Goal: Information Seeking & Learning: Learn about a topic

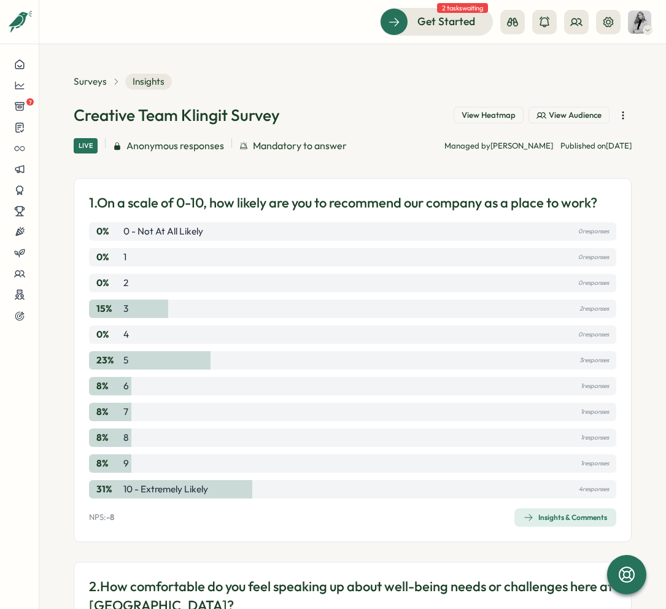
click at [543, 117] on span "View Audience" at bounding box center [575, 115] width 53 height 11
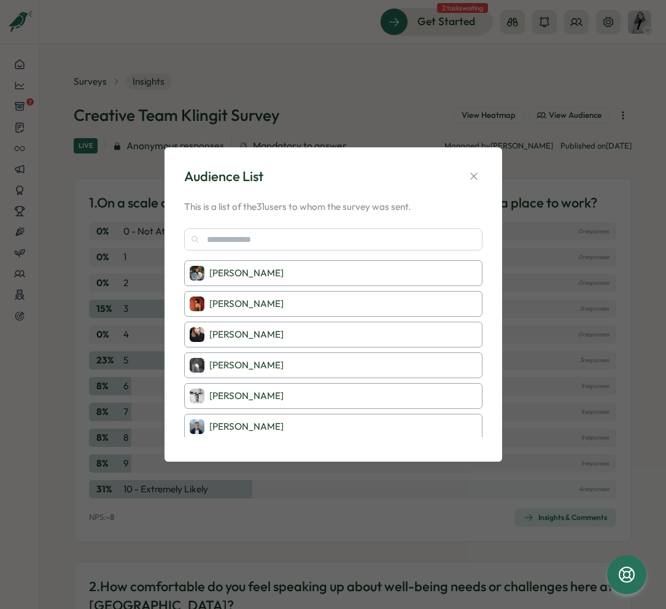
click at [519, 85] on div "Audience List This is a list of the 31 users to whom the survey was sent. [PERS…" at bounding box center [333, 304] width 666 height 609
click at [471, 178] on icon "button" at bounding box center [473, 176] width 7 height 7
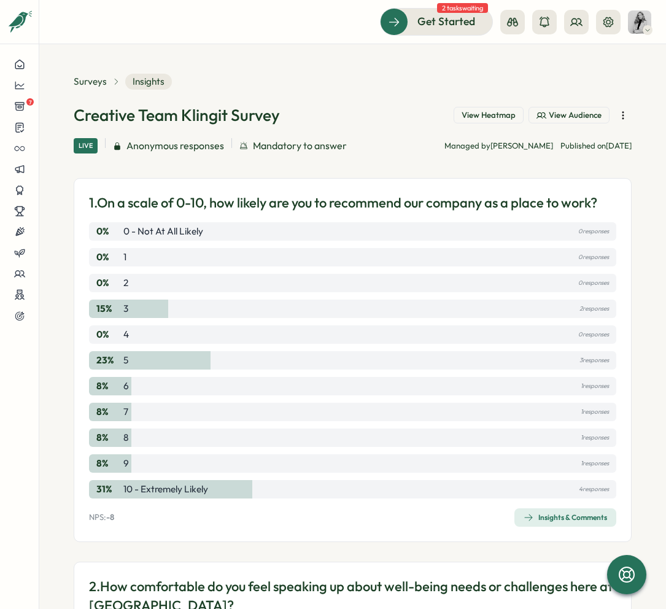
click at [95, 89] on div "Surveys Insights" at bounding box center [123, 82] width 98 height 16
click at [96, 78] on span "Surveys" at bounding box center [90, 82] width 33 height 14
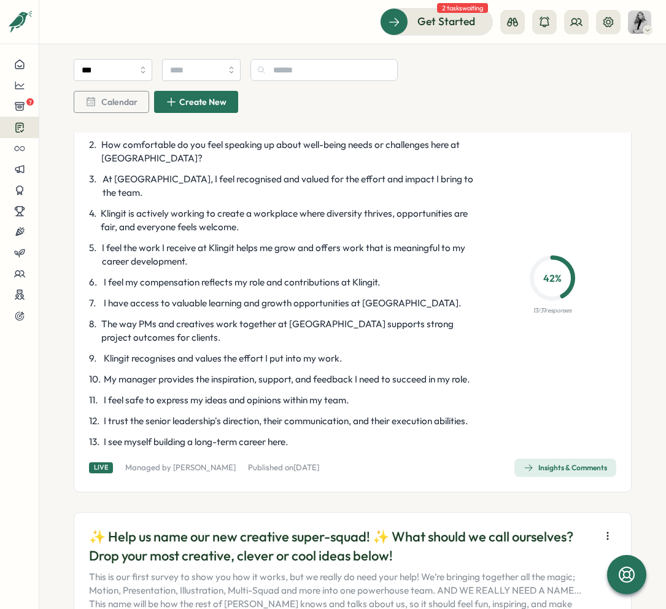
scroll to position [166, 0]
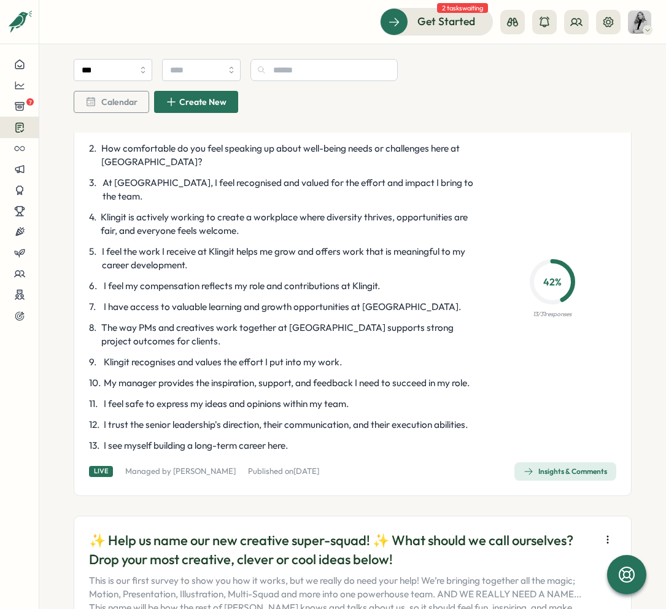
click at [543, 476] on div "Insights & Comments" at bounding box center [565, 472] width 83 height 10
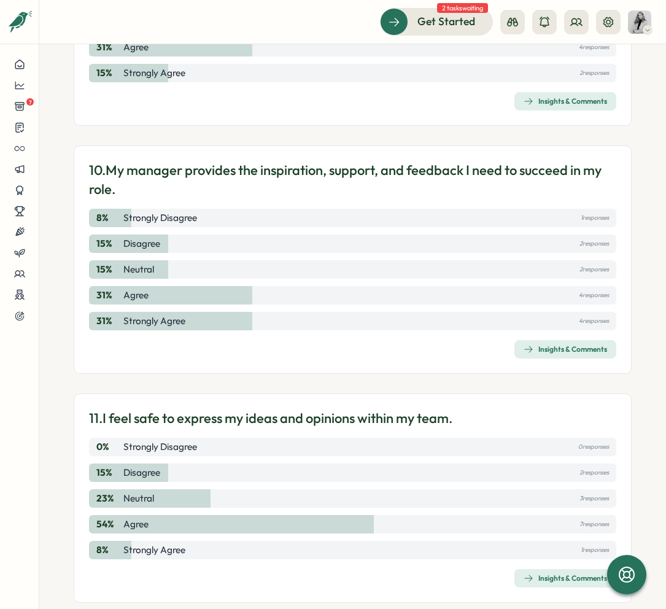
scroll to position [2346, 0]
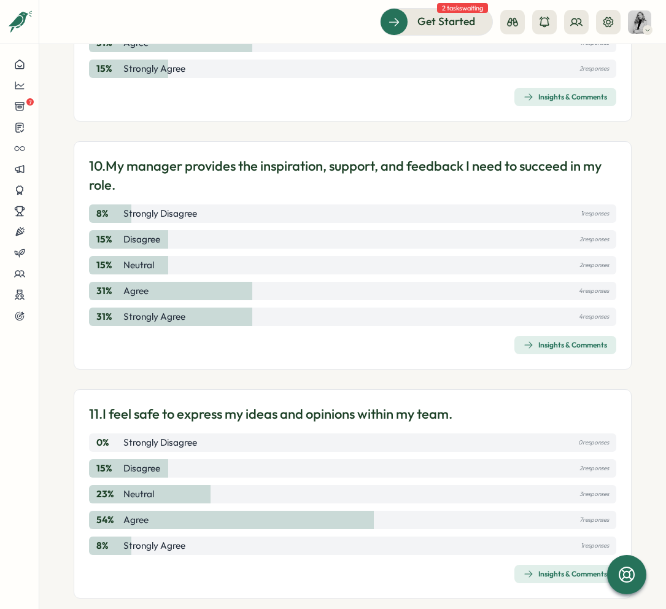
click at [543, 340] on div "Insights & Comments" at bounding box center [565, 345] width 83 height 10
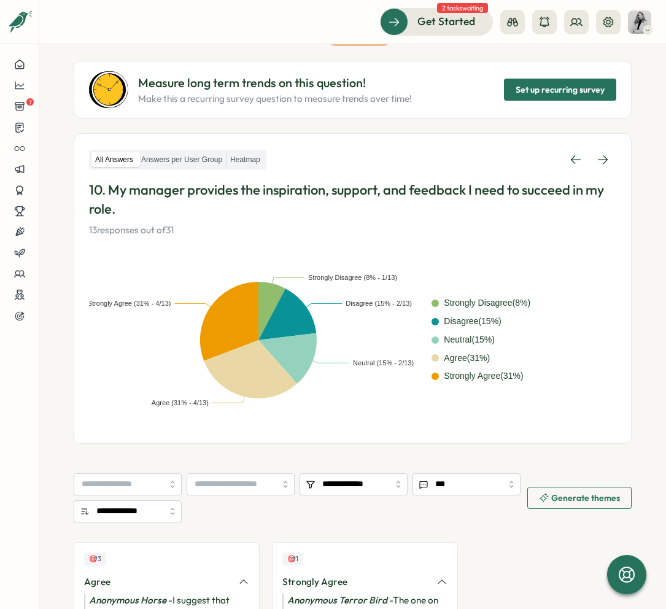
scroll to position [43, 0]
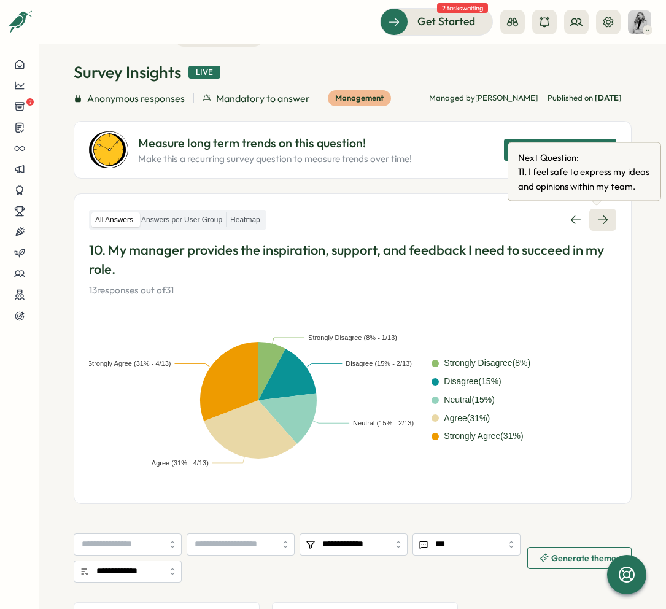
click at [543, 225] on icon at bounding box center [603, 220] width 12 height 12
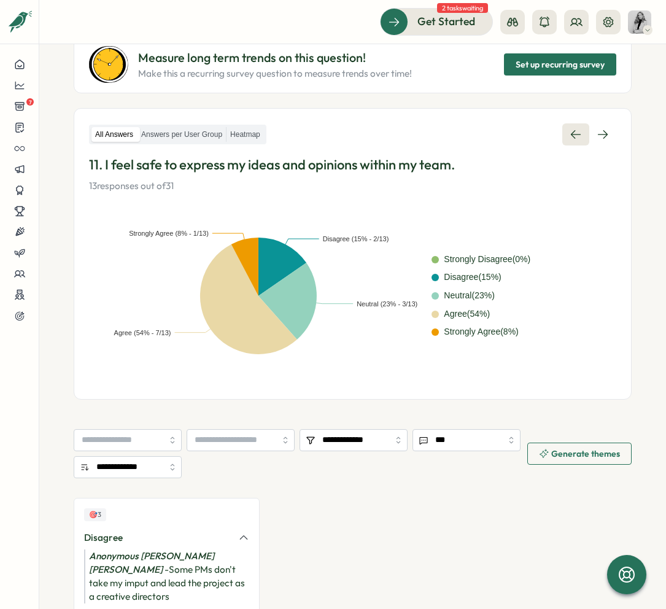
scroll to position [4, 0]
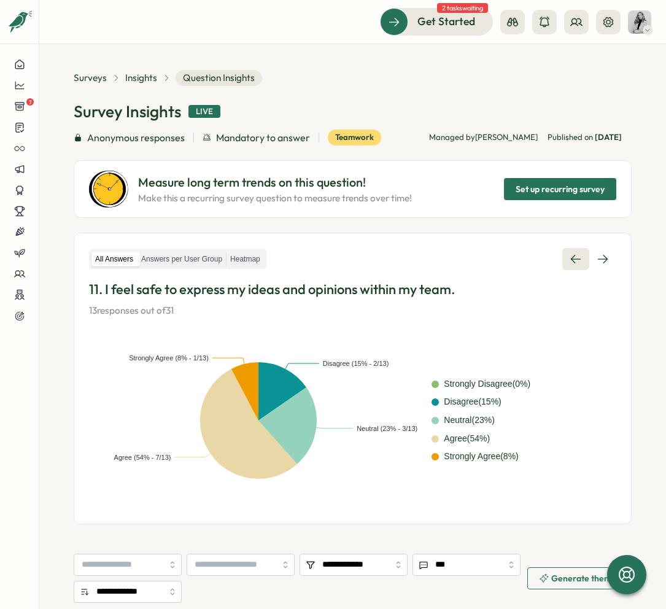
click at [543, 259] on icon at bounding box center [576, 259] width 10 height 9
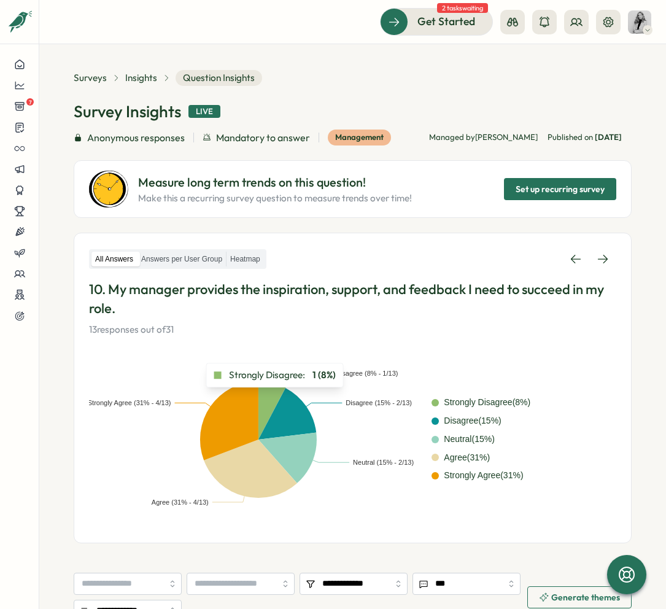
click at [275, 396] on icon at bounding box center [272, 408] width 29 height 62
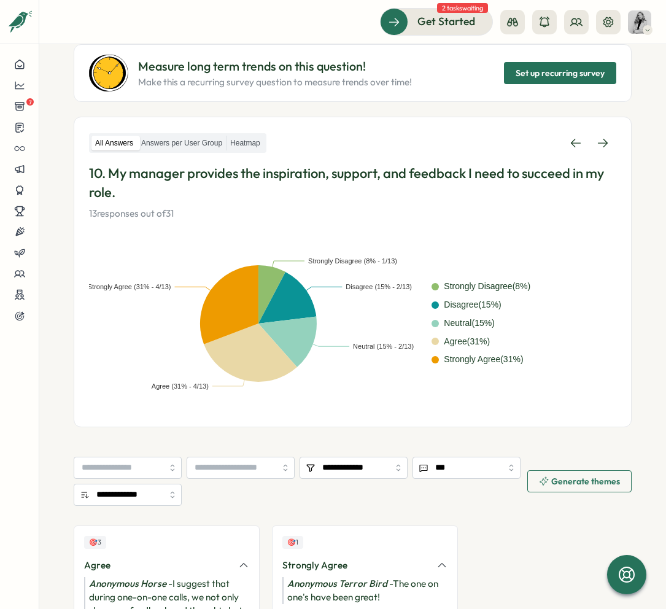
scroll to position [88, 0]
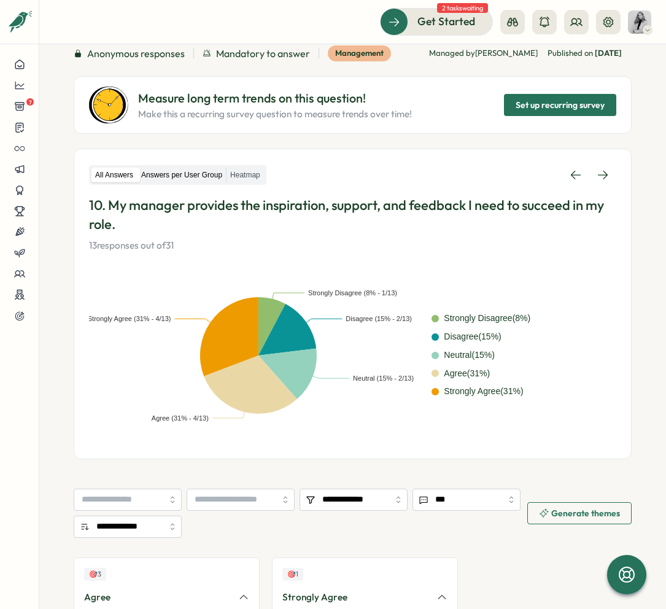
click at [222, 169] on label "Answers per User Group" at bounding box center [182, 175] width 88 height 15
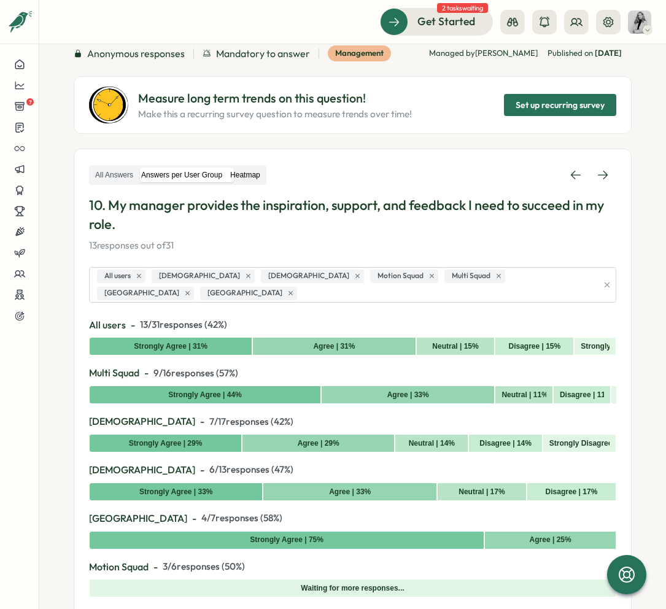
click at [264, 174] on label "Heatmap" at bounding box center [245, 175] width 37 height 15
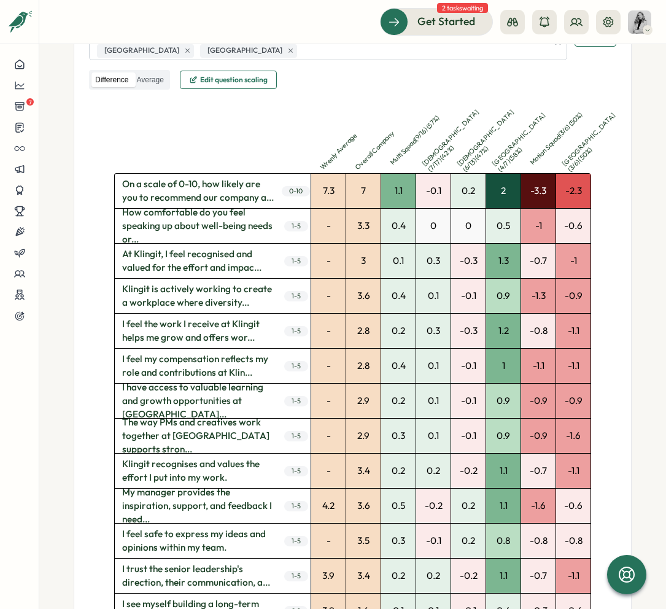
scroll to position [0, 0]
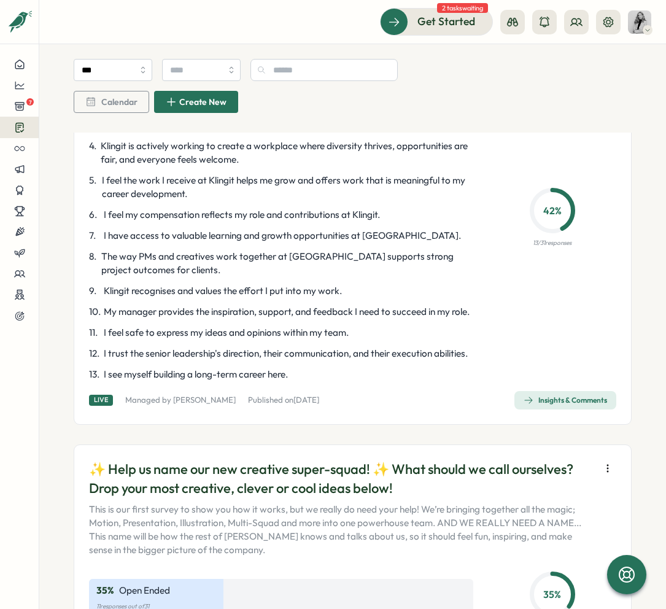
scroll to position [346, 0]
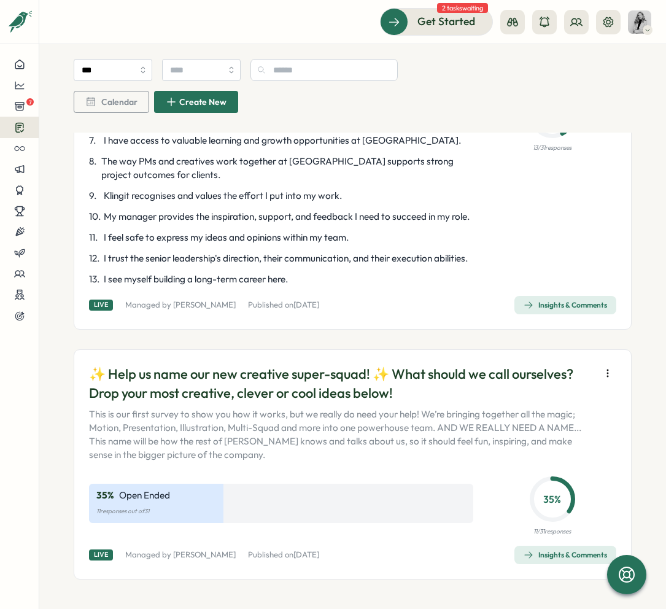
click at [543, 557] on div "Insights & Comments" at bounding box center [565, 555] width 83 height 10
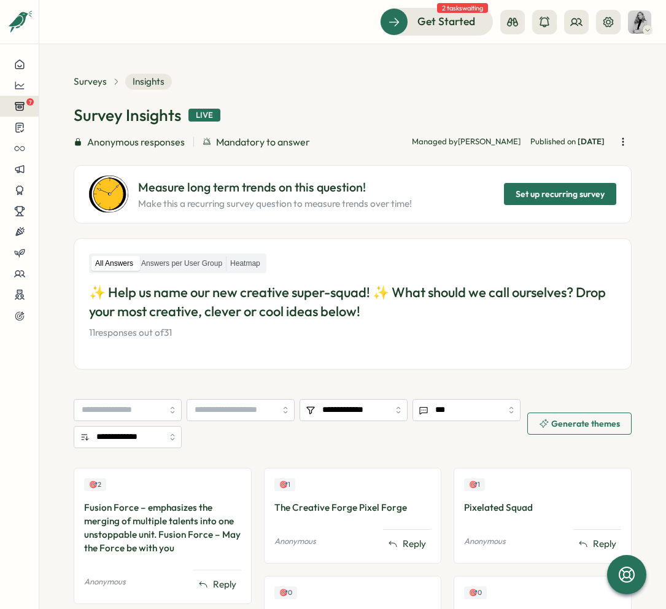
click at [21, 107] on icon at bounding box center [19, 107] width 9 height 8
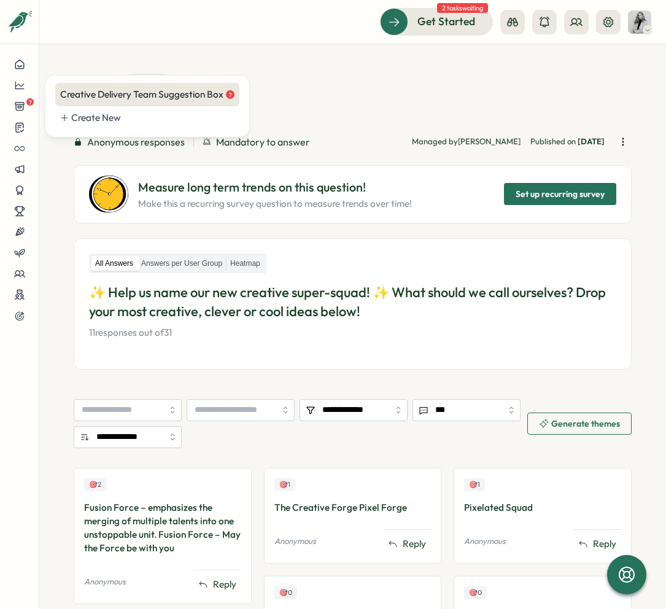
click at [99, 87] on div "Creative Delivery Team Suggestion Box 7" at bounding box center [147, 94] width 184 height 23
